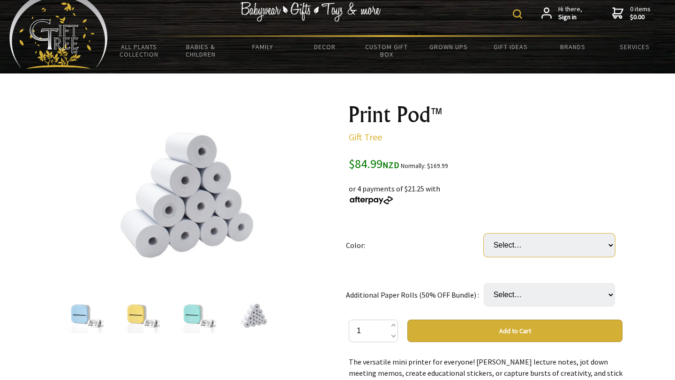
click at [513, 248] on select "Select… Blue with (1 roll) Green with (1 roll) Yellow with (1 roll) White (1 ro…" at bounding box center [548, 245] width 131 height 23
select select "White (1 roll)"
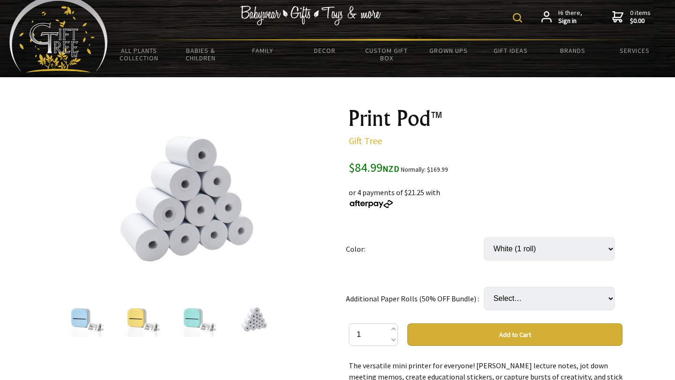
scroll to position [10, 0]
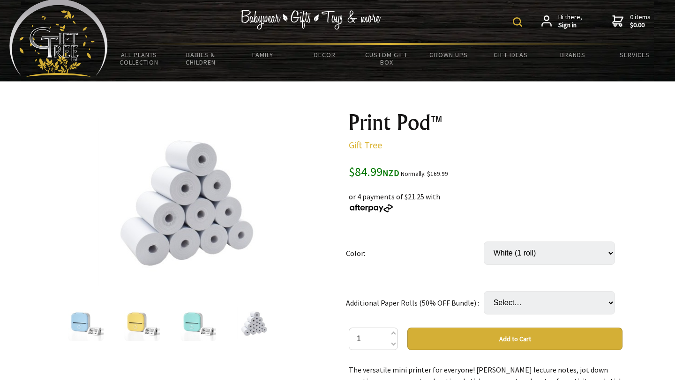
click at [248, 322] on img at bounding box center [255, 324] width 36 height 36
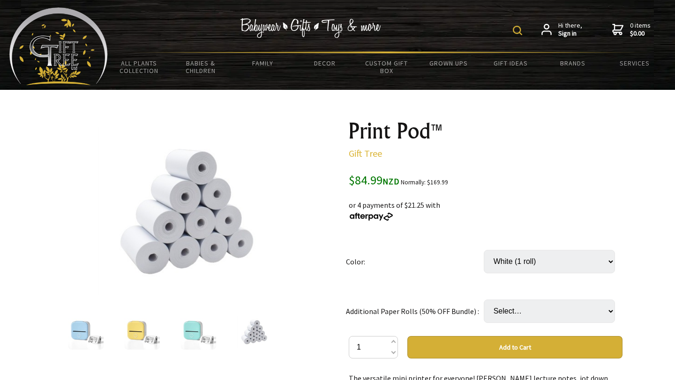
scroll to position [0, 0]
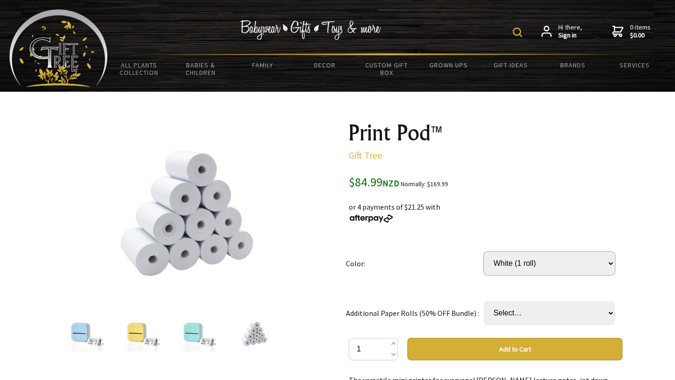
click at [509, 262] on select "Select… Blue with (1 roll) Green with (1 roll) Yellow with (1 roll) White (1 ro…" at bounding box center [548, 263] width 131 height 23
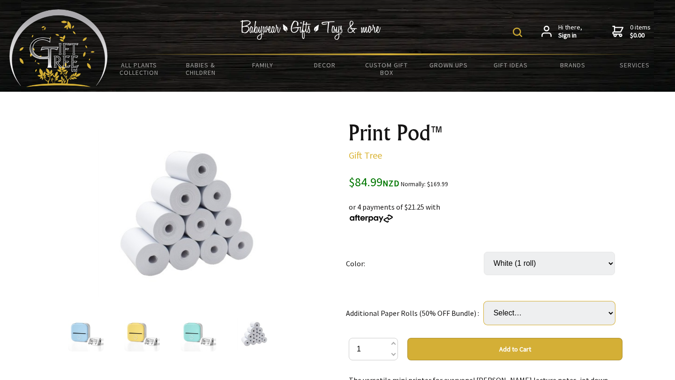
click at [504, 310] on select "Select… None +6 Sticker Paper (+ $14.90) Multicolor Pack (+ $14.90) +6 White Pa…" at bounding box center [548, 313] width 131 height 23
select select "+6 White Paper"
click at [519, 32] on img at bounding box center [516, 32] width 9 height 9
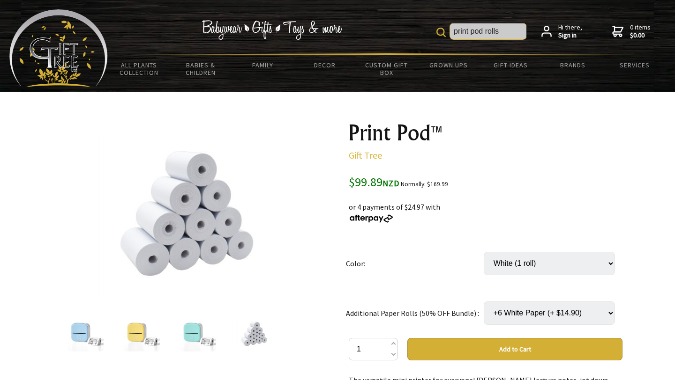
type input "print pod rolls"
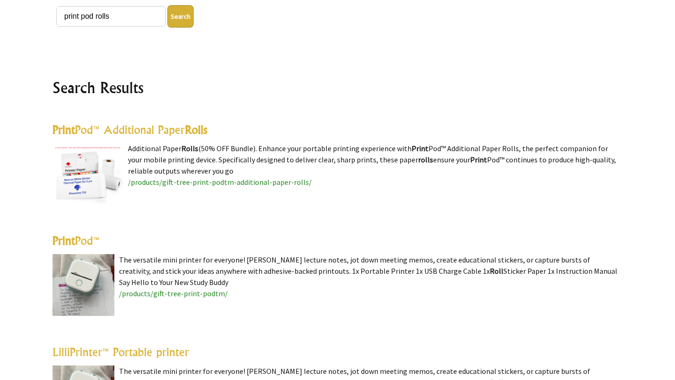
scroll to position [187, 0]
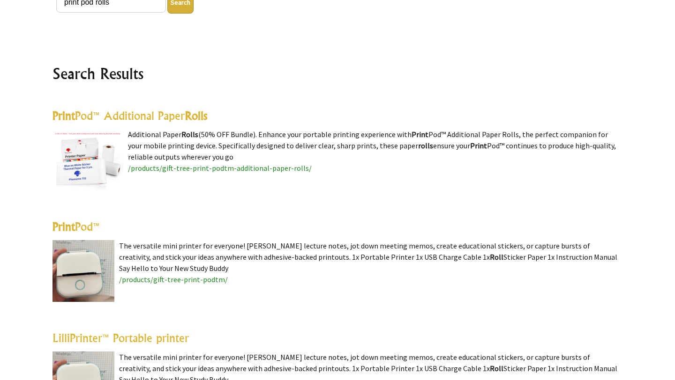
click at [195, 121] on highlight "Rolls" at bounding box center [196, 116] width 22 height 14
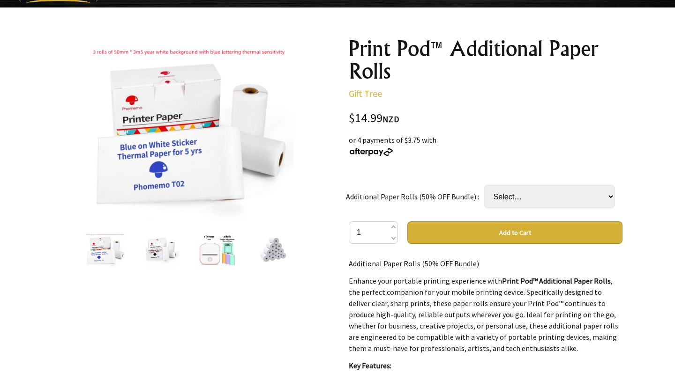
scroll to position [90, 0]
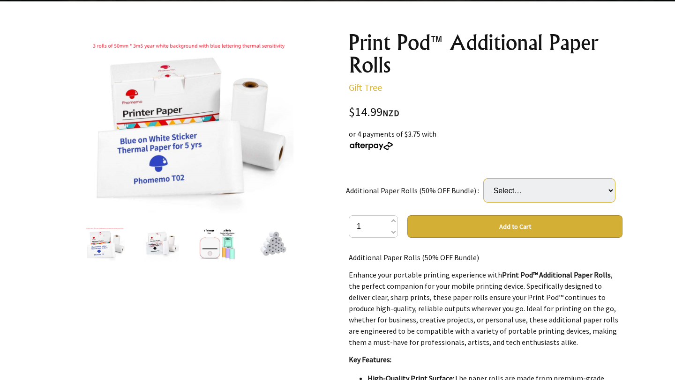
click at [508, 193] on select "Select… +6 Sticker Paper (+ $14.90) Multicolor Pack (+ $14.90) +6 White Paper (…" at bounding box center [548, 190] width 131 height 23
select select "+6 Sticker Paper"
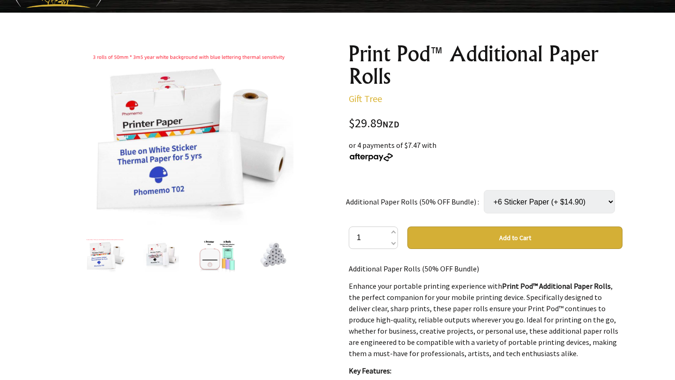
scroll to position [72, 0]
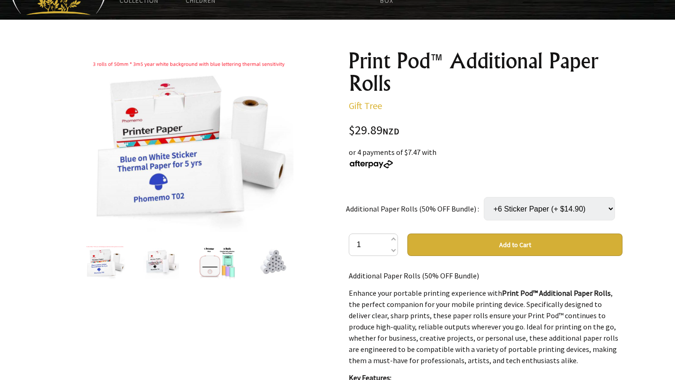
click at [212, 142] on img at bounding box center [189, 141] width 208 height 182
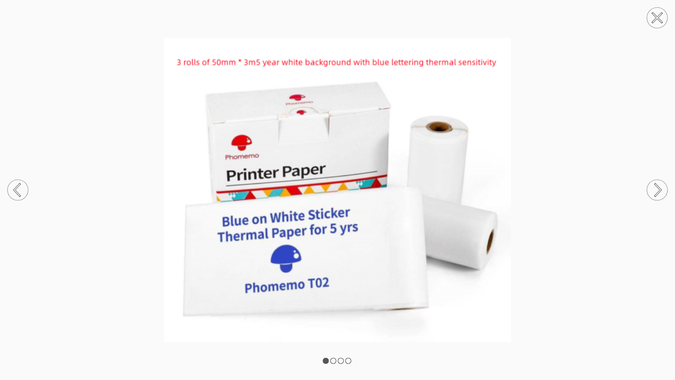
click at [655, 193] on circle at bounding box center [656, 190] width 21 height 21
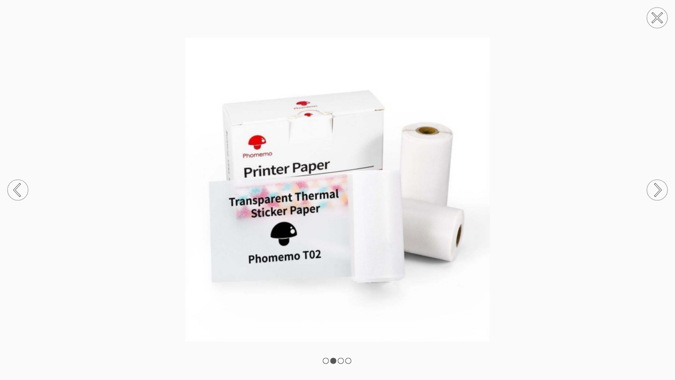
click at [655, 193] on circle at bounding box center [656, 190] width 21 height 21
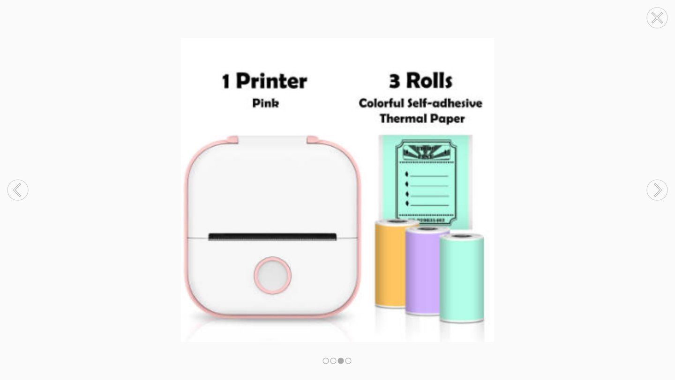
click at [655, 193] on circle at bounding box center [656, 190] width 21 height 21
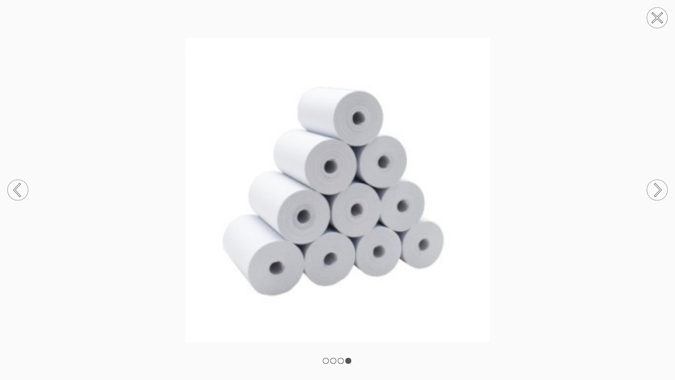
click at [655, 193] on circle at bounding box center [656, 190] width 21 height 21
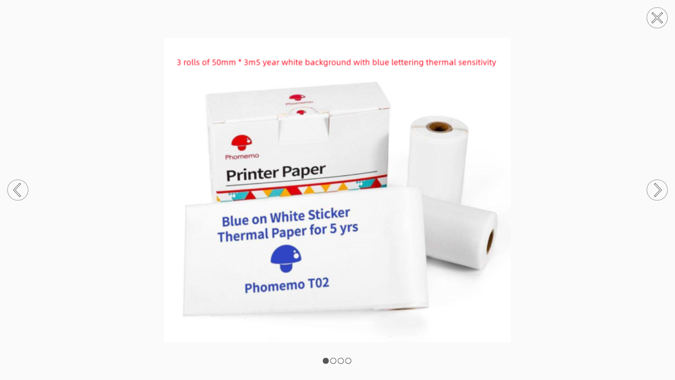
click at [658, 21] on circle at bounding box center [656, 17] width 21 height 21
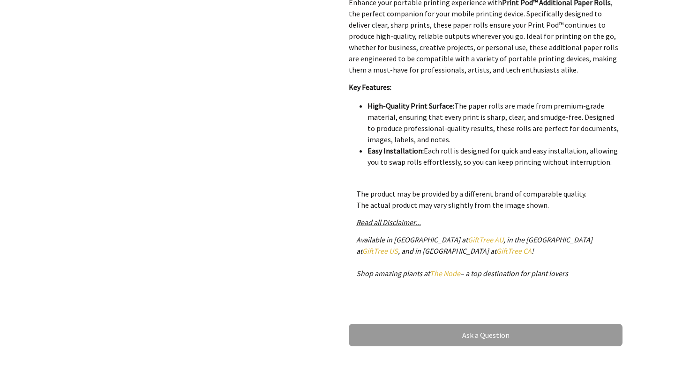
scroll to position [340, 0]
